Goal: Transaction & Acquisition: Purchase product/service

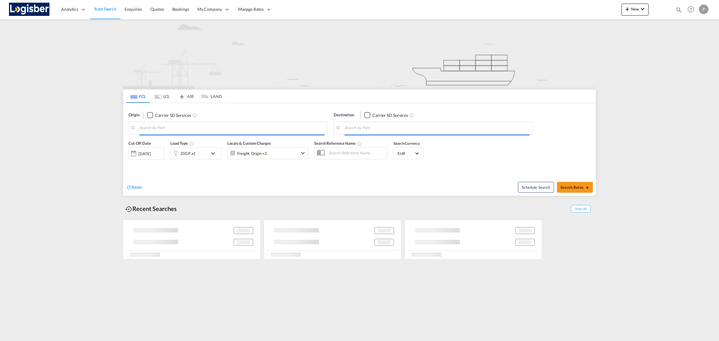
type input "[GEOGRAPHIC_DATA], ESVLC"
type input "[GEOGRAPHIC_DATA], TNTUN"
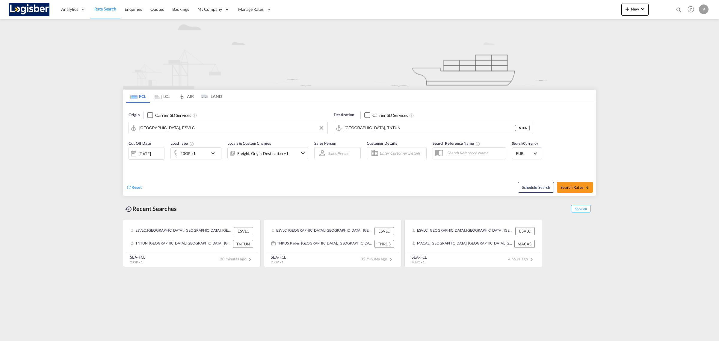
click at [227, 129] on input "[GEOGRAPHIC_DATA], ESVLC" at bounding box center [231, 127] width 185 height 9
click at [320, 126] on md-icon "Clear Input" at bounding box center [321, 128] width 7 height 7
drag, startPoint x: 526, startPoint y: 127, endPoint x: 394, endPoint y: 143, distance: 132.4
click at [526, 127] on button "Clear Input" at bounding box center [526, 127] width 9 height 9
click at [236, 126] on body "Analytics Reports Dashboard Rate Search Enquiries Quotes Bookings" at bounding box center [359, 170] width 719 height 341
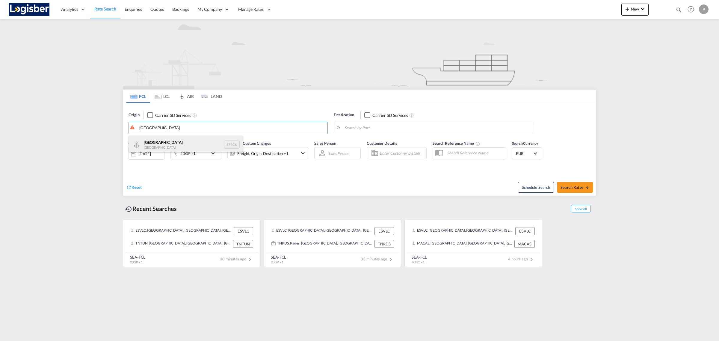
click at [176, 146] on div "Barcelona Spain ESBCN" at bounding box center [186, 145] width 114 height 18
type input "[GEOGRAPHIC_DATA], ESBCN"
click at [369, 129] on body "Analytics Reports Dashboard Rate Search Enquiries Quotes Bookings" at bounding box center [359, 170] width 719 height 341
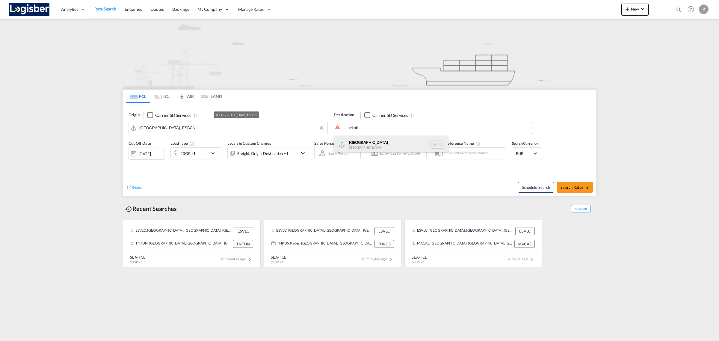
click at [378, 143] on div "[GEOGRAPHIC_DATA] [GEOGRAPHIC_DATA]" at bounding box center [391, 145] width 114 height 18
type input "[GEOGRAPHIC_DATA], [GEOGRAPHIC_DATA]"
click at [280, 182] on div "Reset" at bounding box center [243, 182] width 235 height 16
click at [210, 156] on md-icon "icon-chevron-down" at bounding box center [214, 153] width 10 height 7
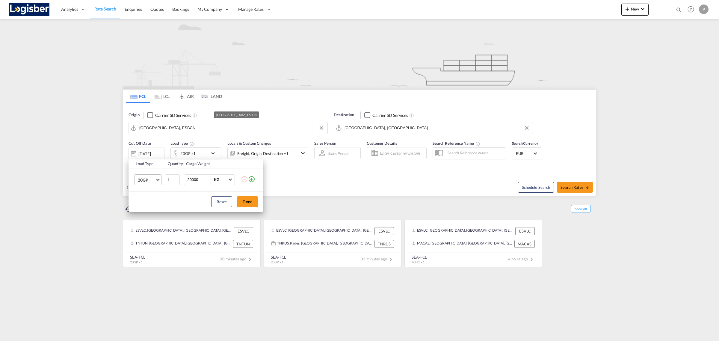
click at [157, 178] on span "Choose: \a20GP" at bounding box center [157, 178] width 3 height 3
click at [150, 205] on md-option "40HC" at bounding box center [153, 208] width 41 height 14
click at [247, 199] on button "Done" at bounding box center [247, 201] width 21 height 11
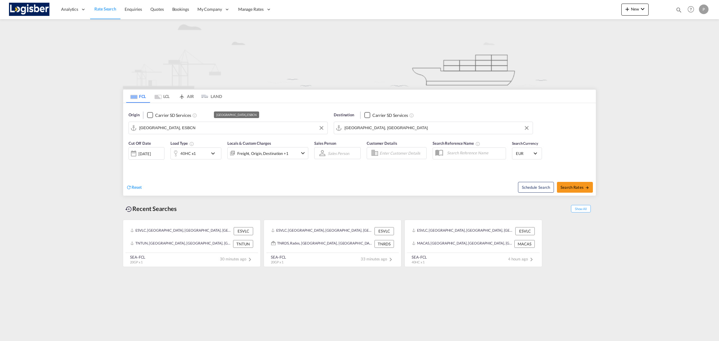
click at [312, 174] on div "Reset" at bounding box center [243, 182] width 235 height 16
click at [207, 156] on div "40HC x1" at bounding box center [189, 153] width 37 height 12
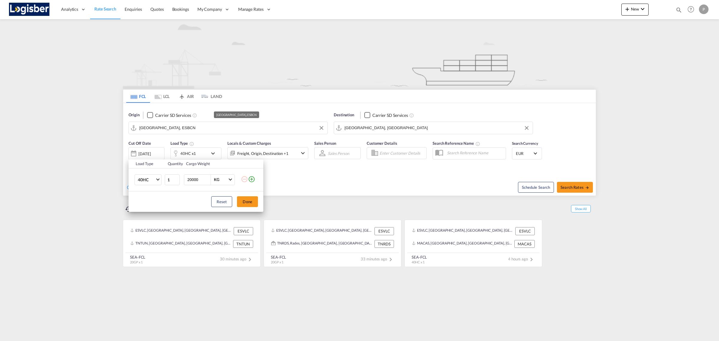
drag, startPoint x: 251, startPoint y: 179, endPoint x: 234, endPoint y: 189, distance: 19.4
click at [250, 179] on md-icon "icon-plus-circle-outline" at bounding box center [251, 178] width 7 height 7
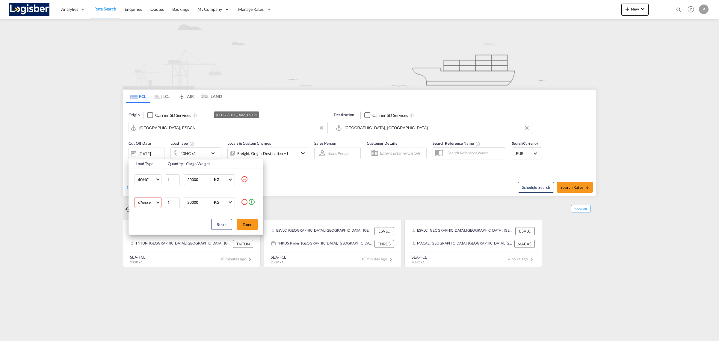
click at [151, 198] on md-select "Choose 20GP 40GP 40HC 45HC 20RE 40RE 40HR 20OT 40OT 20FR 40FR 40NR 20NR 45S 20T…" at bounding box center [147, 202] width 27 height 11
drag, startPoint x: 150, startPoint y: 206, endPoint x: 161, endPoint y: 209, distance: 10.8
click at [150, 206] on md-option "20GP" at bounding box center [153, 202] width 41 height 14
click at [246, 222] on button "Done" at bounding box center [247, 224] width 21 height 11
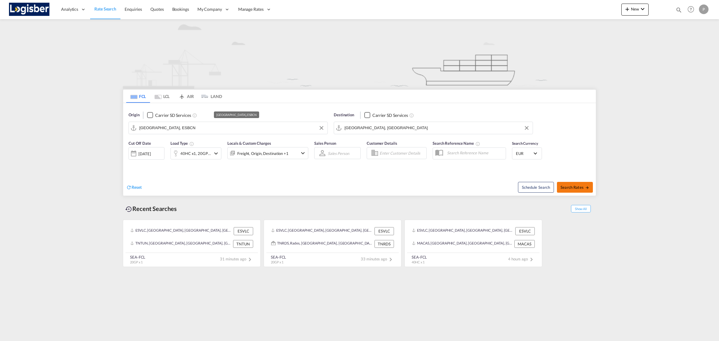
click at [577, 187] on span "Search Rates" at bounding box center [574, 187] width 29 height 5
type input "ESBCN to AEJEA / [DATE]"
